Goal: Information Seeking & Learning: Learn about a topic

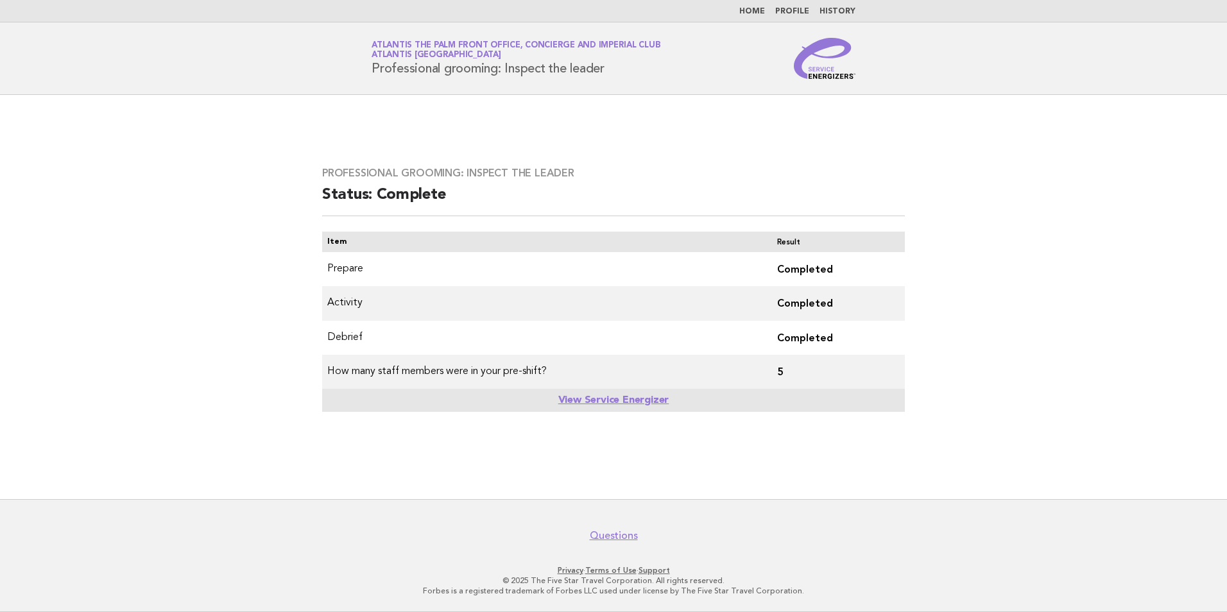
click at [756, 17] on nav "Home Profile History" at bounding box center [613, 11] width 1227 height 22
click at [756, 8] on link "Home" at bounding box center [752, 12] width 26 height 8
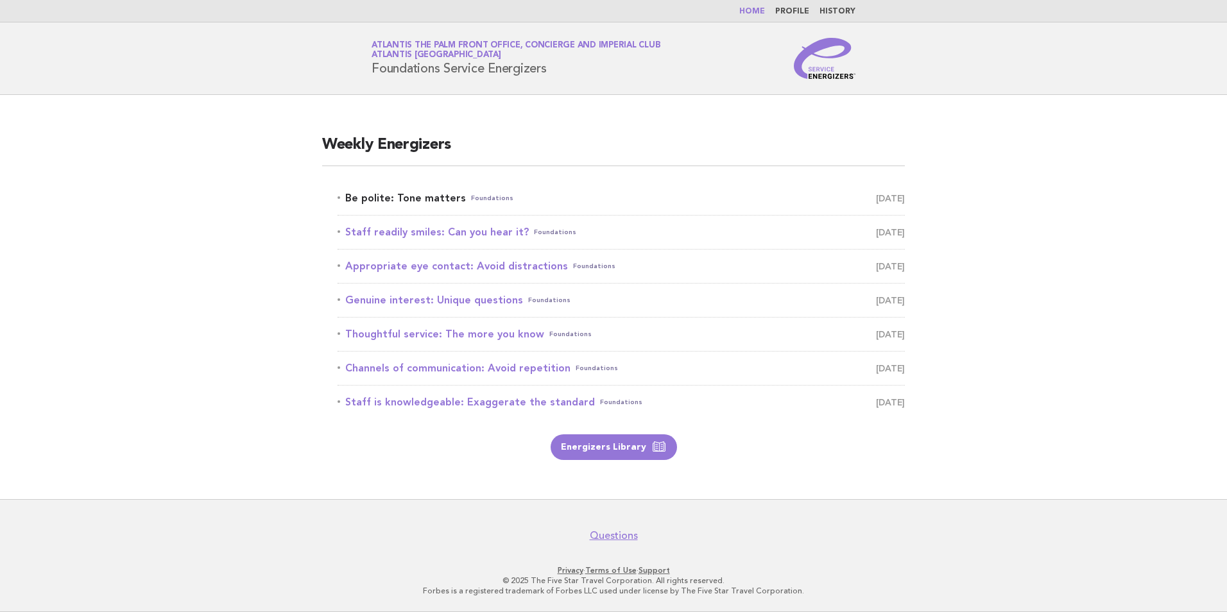
click at [406, 192] on link "Be polite: Tone matters Foundations [DATE]" at bounding box center [620, 198] width 567 height 18
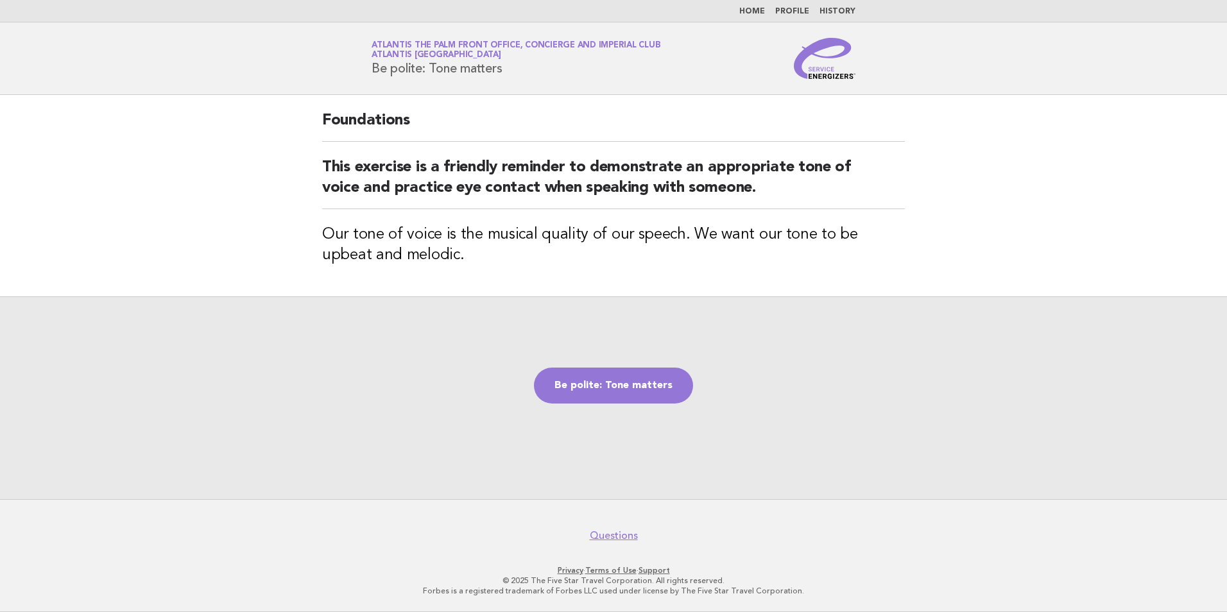
drag, startPoint x: 515, startPoint y: 75, endPoint x: 371, endPoint y: 73, distance: 143.7
click at [371, 73] on div "Service Energizers Atlantis The Palm Front Office, Concierge and Imperial Club …" at bounding box center [613, 58] width 520 height 41
copy h1 "Be polite: Tone matters"
click at [260, 298] on div "Be polite: Tone matters" at bounding box center [613, 397] width 1227 height 203
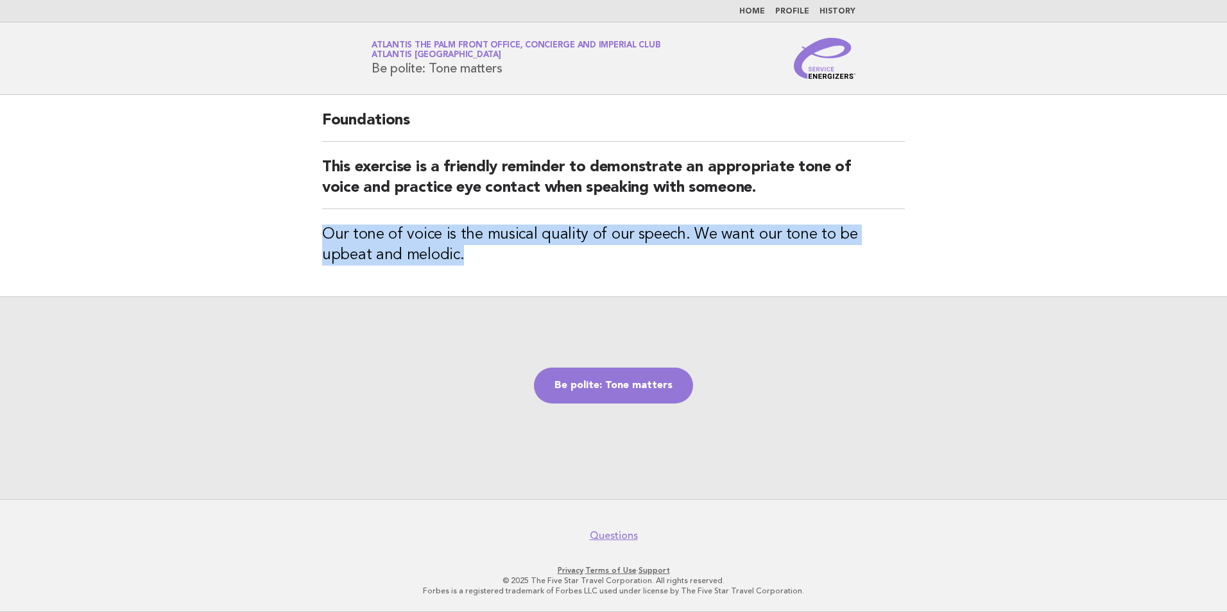
drag, startPoint x: 327, startPoint y: 227, endPoint x: 418, endPoint y: 256, distance: 95.6
click at [418, 256] on h3 "Our tone of voice is the musical quality of our speech. We want our tone to be …" at bounding box center [613, 245] width 583 height 41
copy h3 "Our tone of voice is the musical quality of our speech. We want our tone to be …"
click at [614, 394] on link "Be polite: Tone matters" at bounding box center [613, 386] width 159 height 36
click at [634, 387] on link "Be polite: Tone matters" at bounding box center [613, 386] width 159 height 36
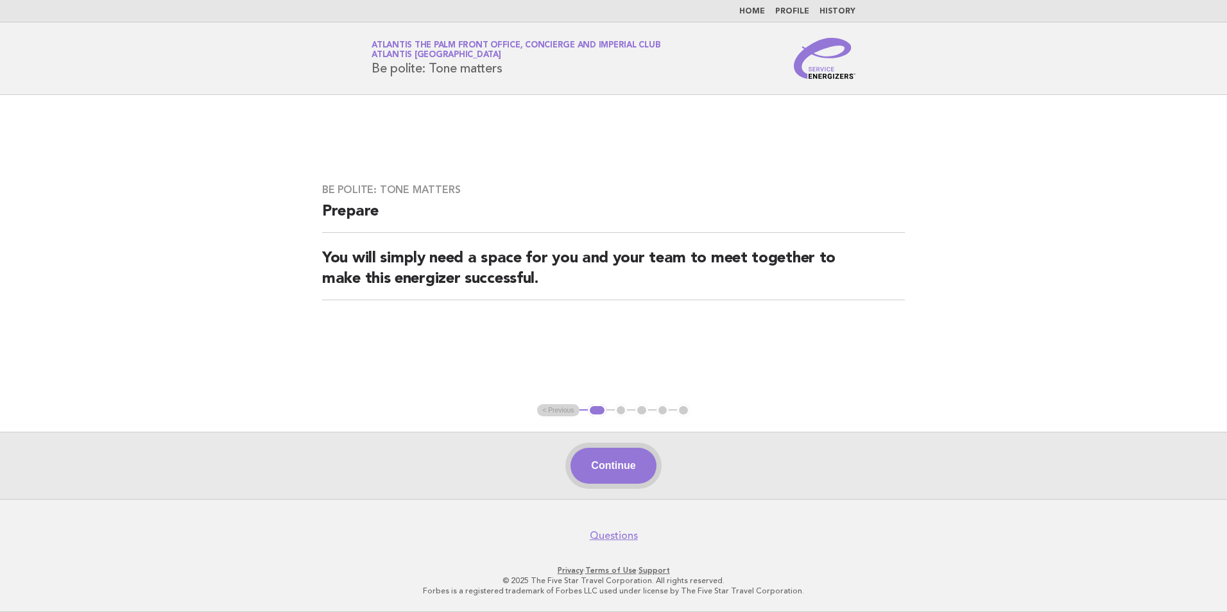
click at [601, 466] on button "Continue" at bounding box center [612, 466] width 85 height 36
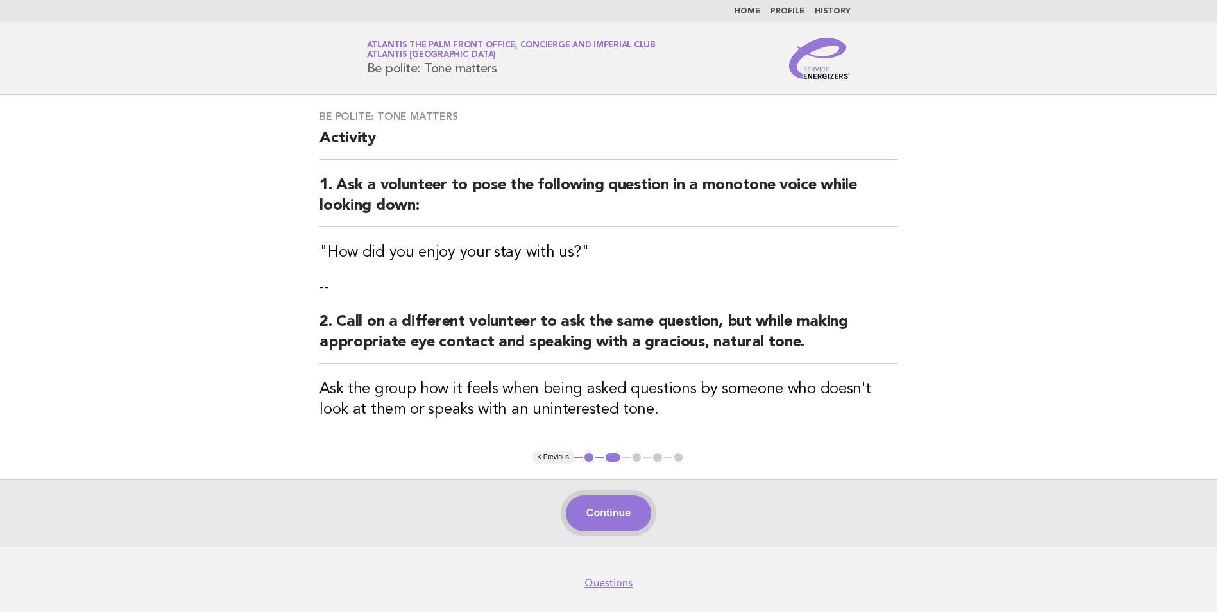
click at [613, 515] on button "Continue" at bounding box center [608, 513] width 85 height 36
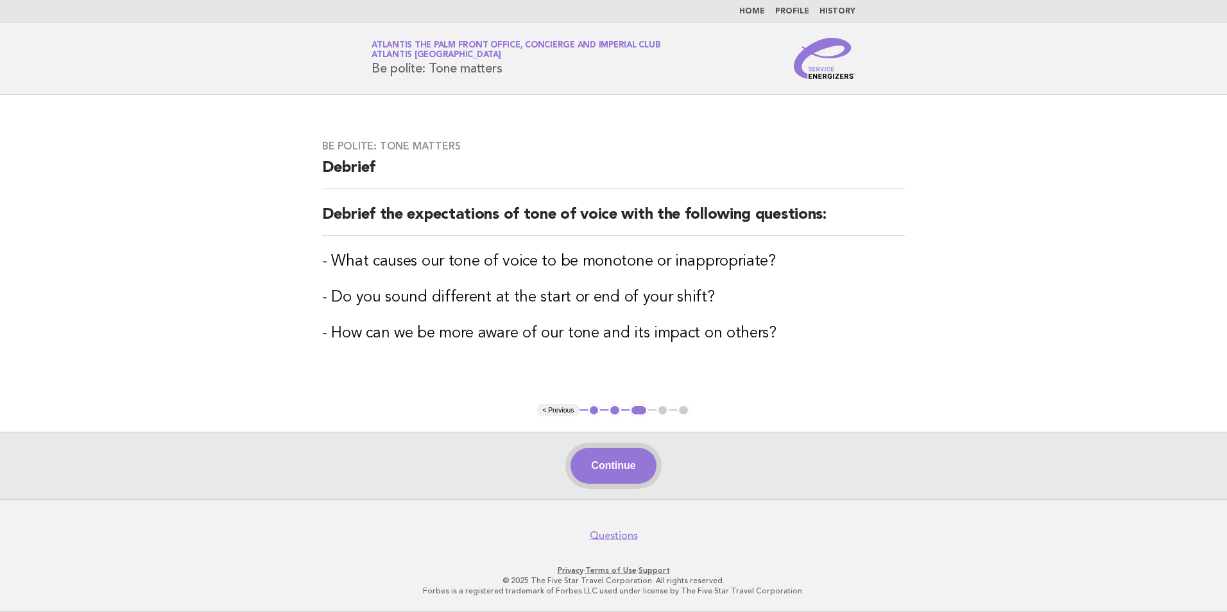
click at [609, 466] on button "Continue" at bounding box center [612, 466] width 85 height 36
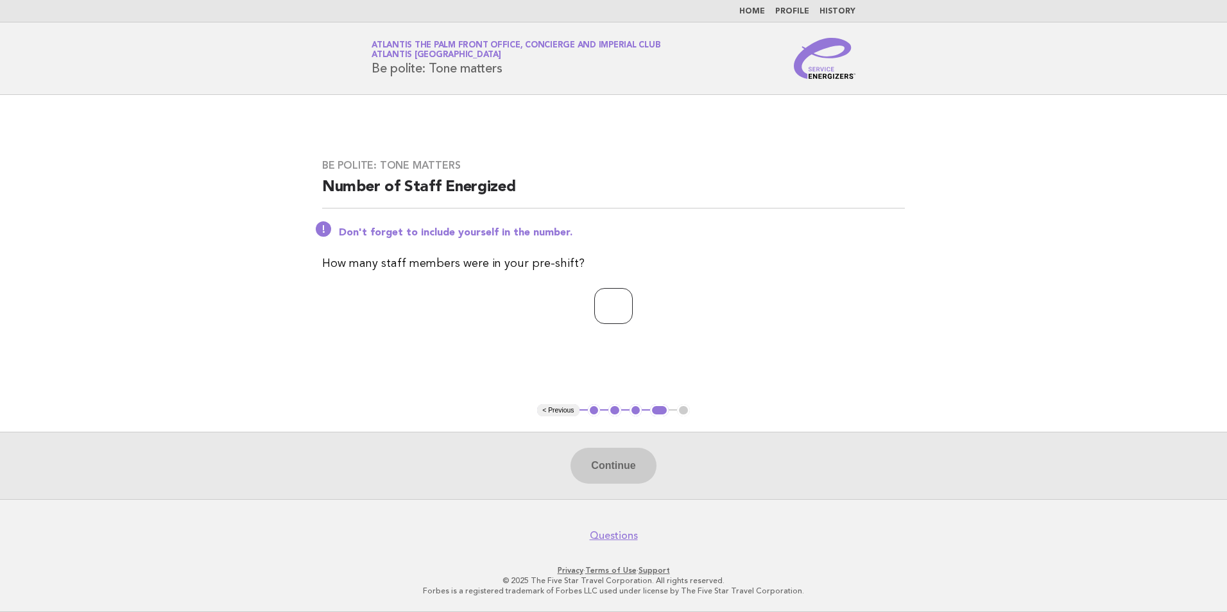
click at [608, 299] on input "number" at bounding box center [613, 306] width 38 height 36
type input "**"
click at [618, 471] on button "Continue" at bounding box center [612, 466] width 85 height 36
